Goal: Transaction & Acquisition: Register for event/course

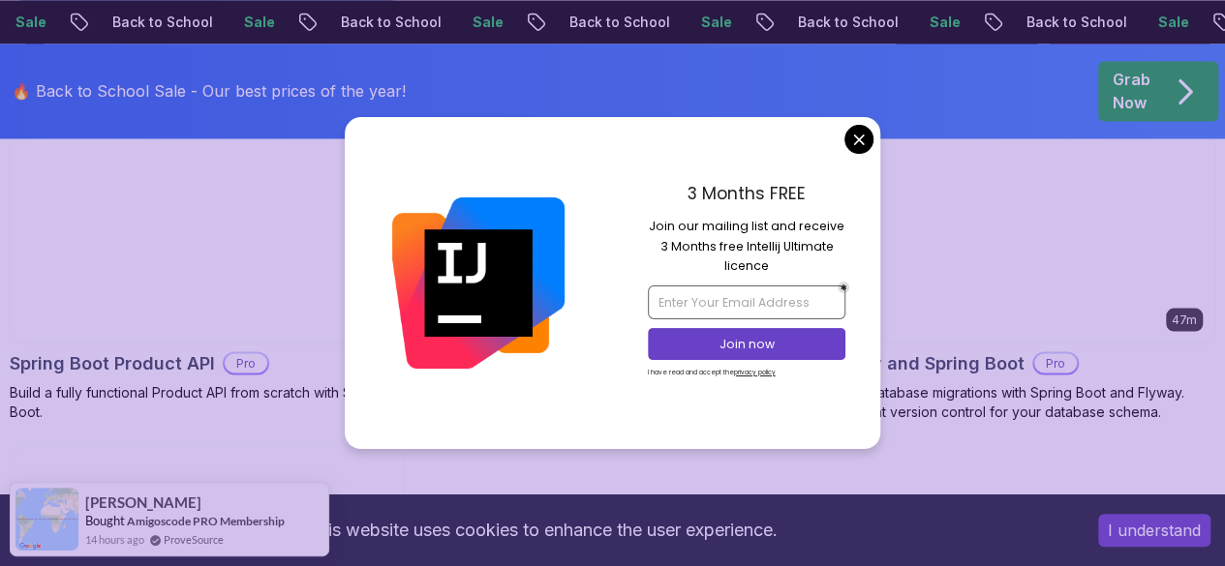
scroll to position [1651, 0]
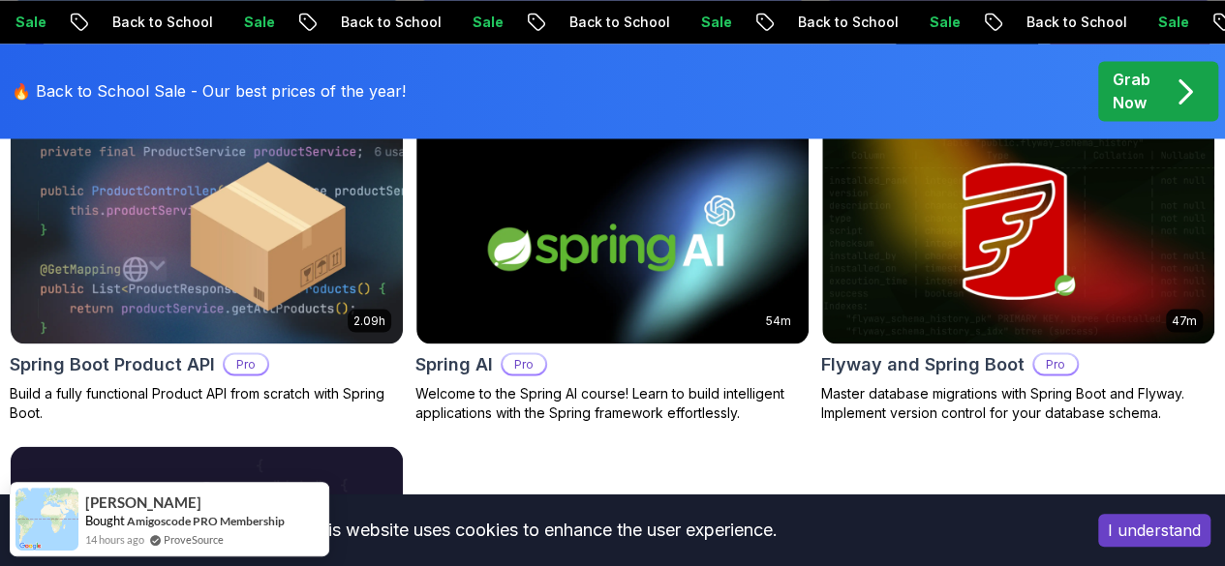
click at [861, 129] on body "Sale Back to School Sale Back to School Sale Back to School Sale Back to School…" at bounding box center [612, 198] width 1225 height 3699
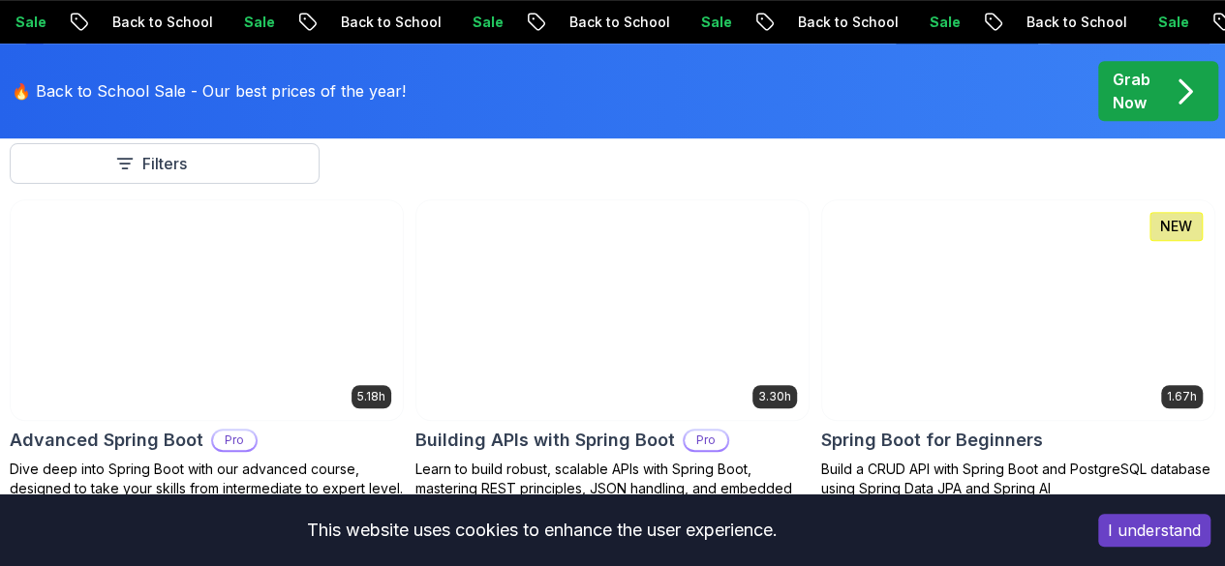
scroll to position [548, 0]
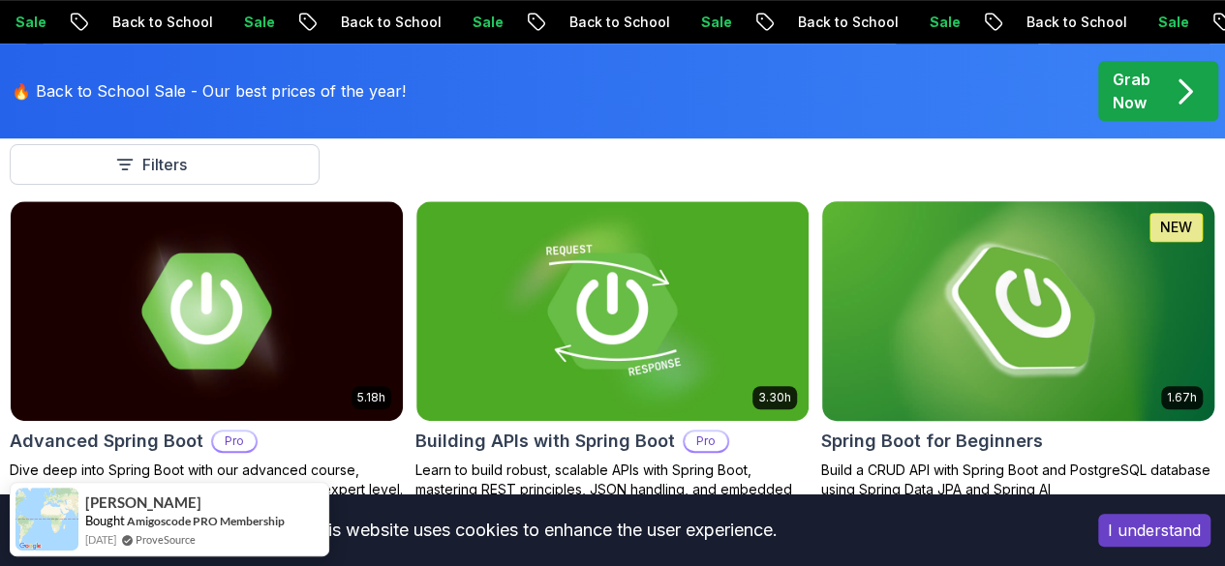
click at [1076, 278] on img at bounding box center [1017, 311] width 411 height 230
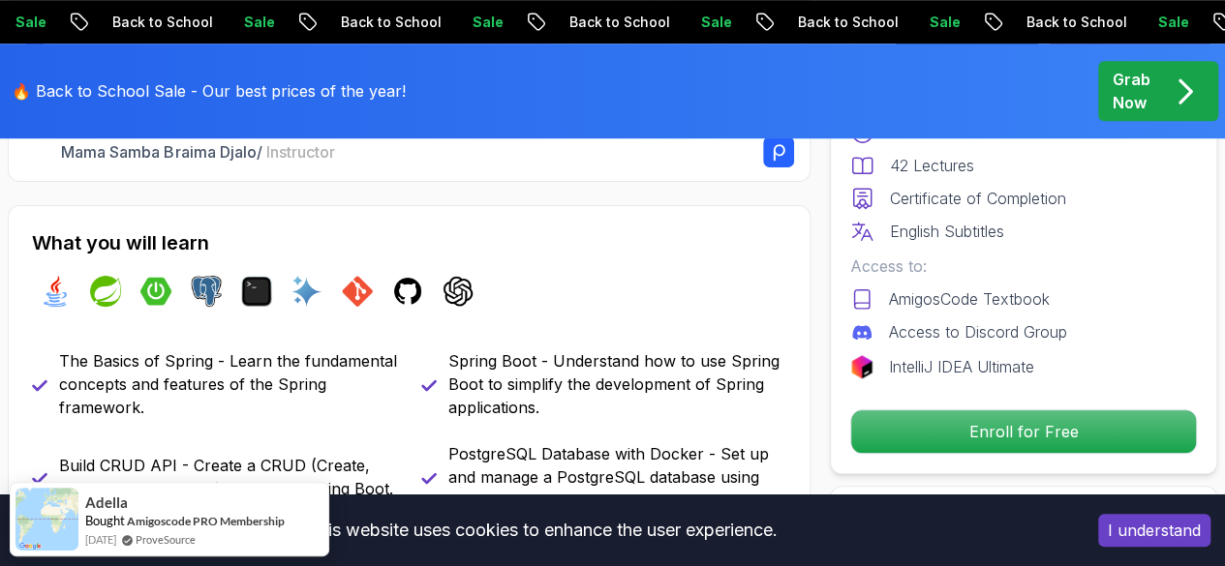
scroll to position [695, 0]
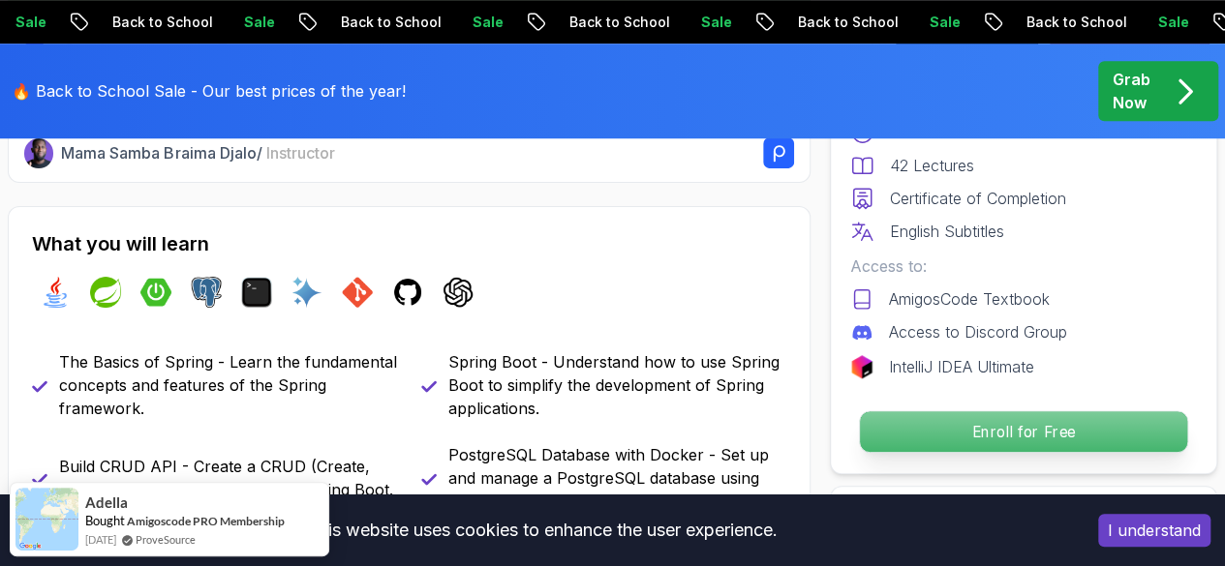
click at [959, 425] on p "Enroll for Free" at bounding box center [1023, 431] width 327 height 41
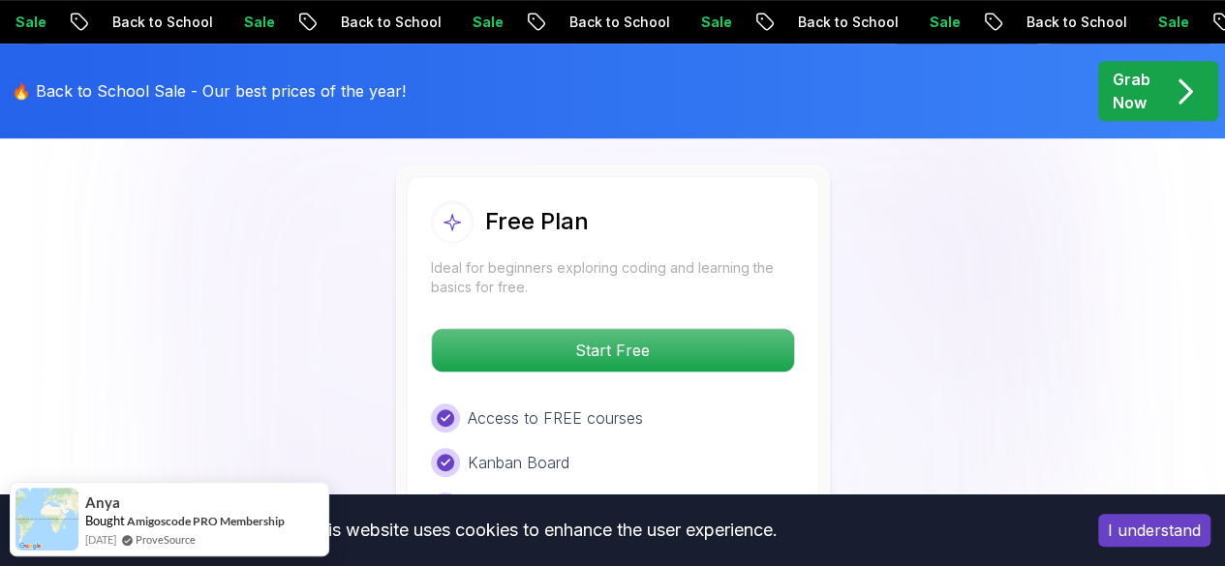
scroll to position [4266, 0]
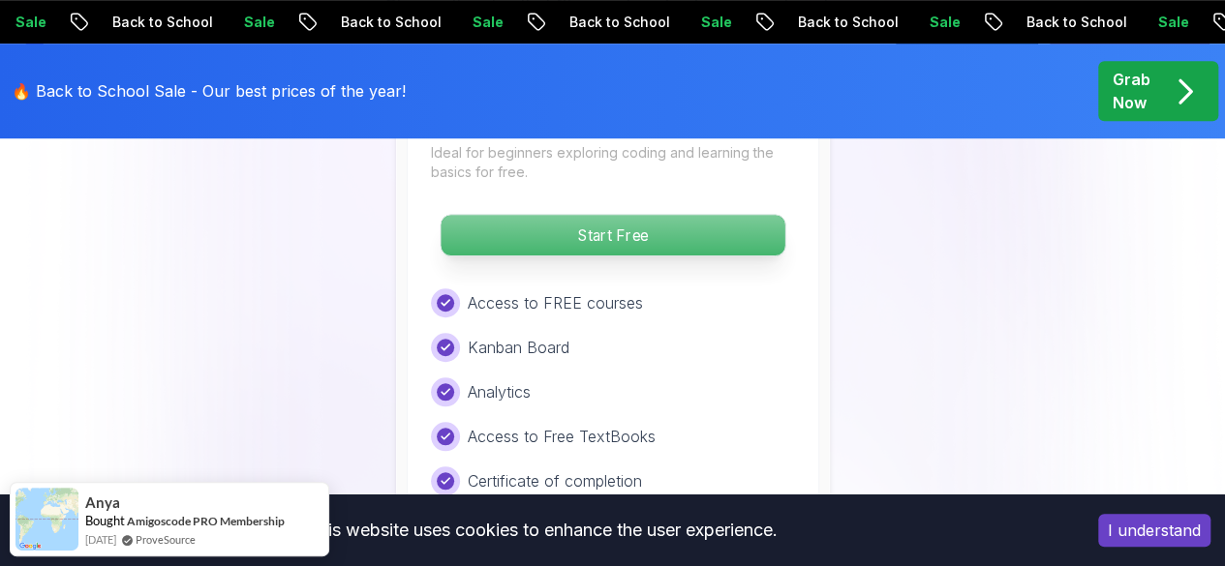
click at [602, 229] on p "Start Free" at bounding box center [612, 235] width 344 height 41
